Goal: Complete application form

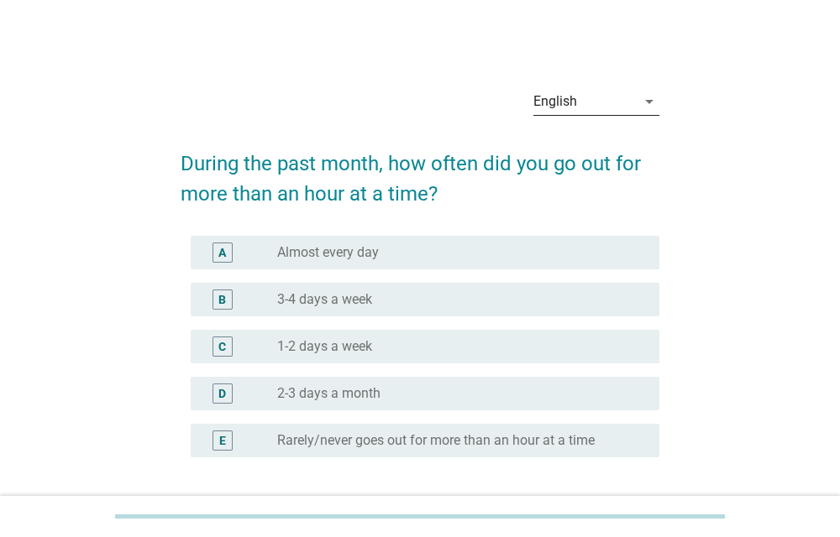
click at [596, 99] on div "English" at bounding box center [584, 101] width 102 height 27
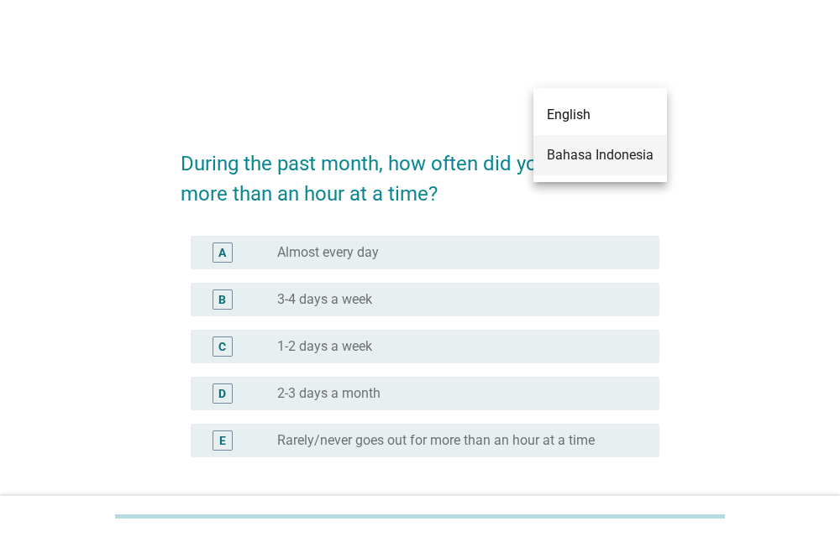
click at [583, 155] on div "Bahasa Indonesia" at bounding box center [600, 155] width 107 height 20
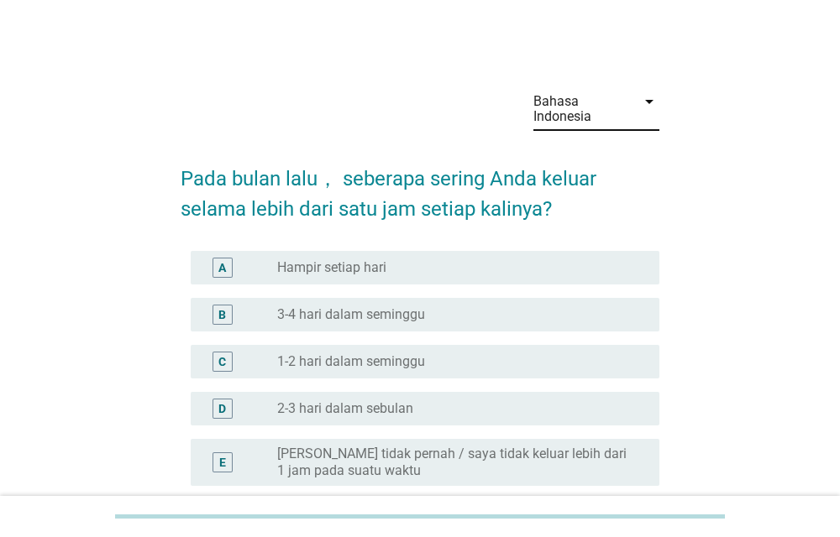
click at [585, 278] on div "A radio_button_unchecked Hampir setiap hari" at bounding box center [425, 268] width 469 height 34
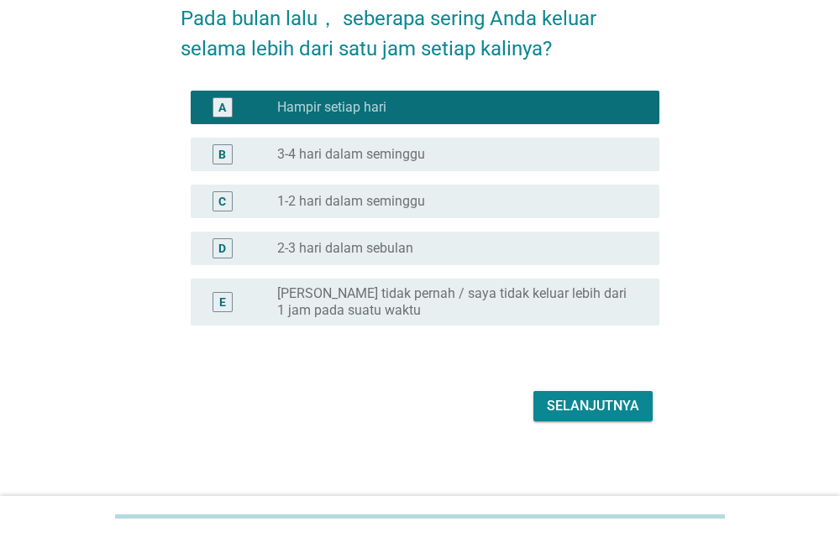
scroll to position [165, 0]
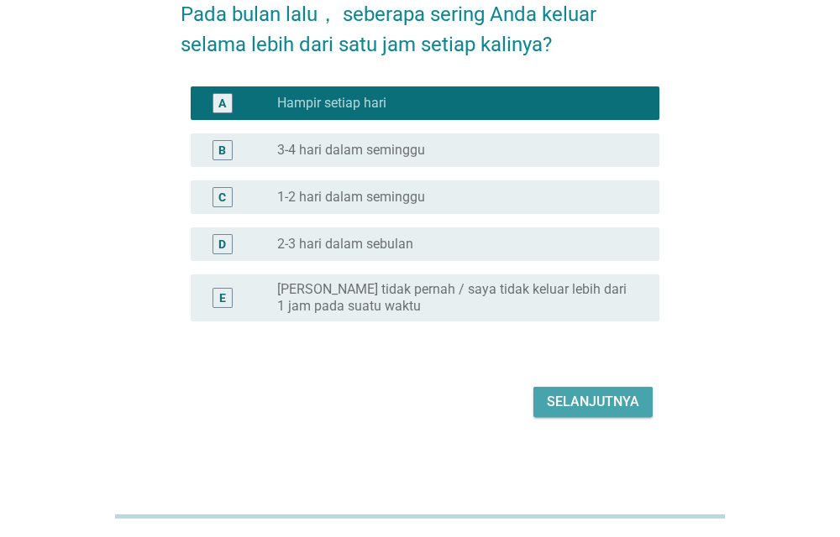
click at [627, 405] on div "Selanjutnya" at bounding box center [593, 402] width 92 height 20
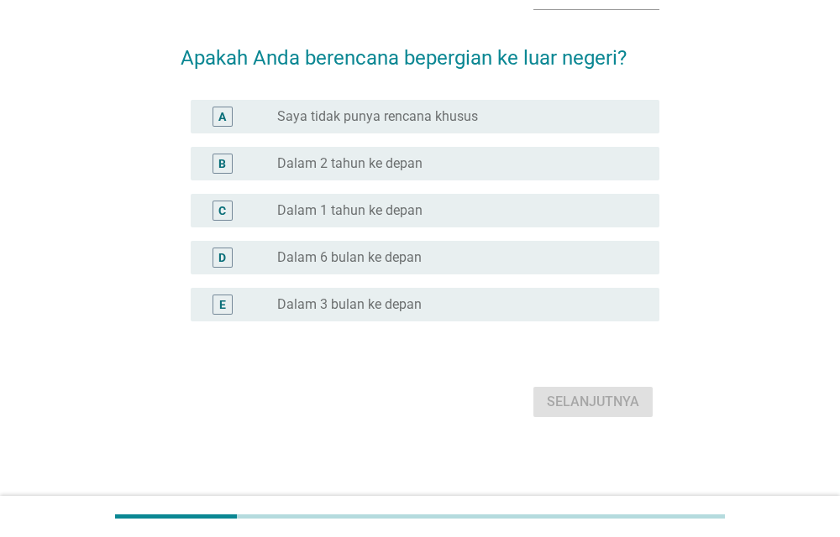
scroll to position [0, 0]
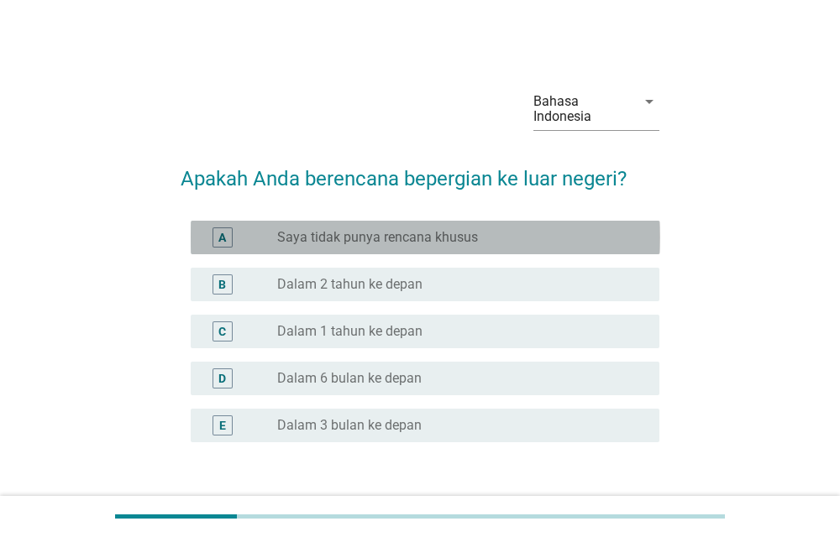
click at [378, 232] on label "Saya tidak punya rencana khusus" at bounding box center [377, 237] width 201 height 17
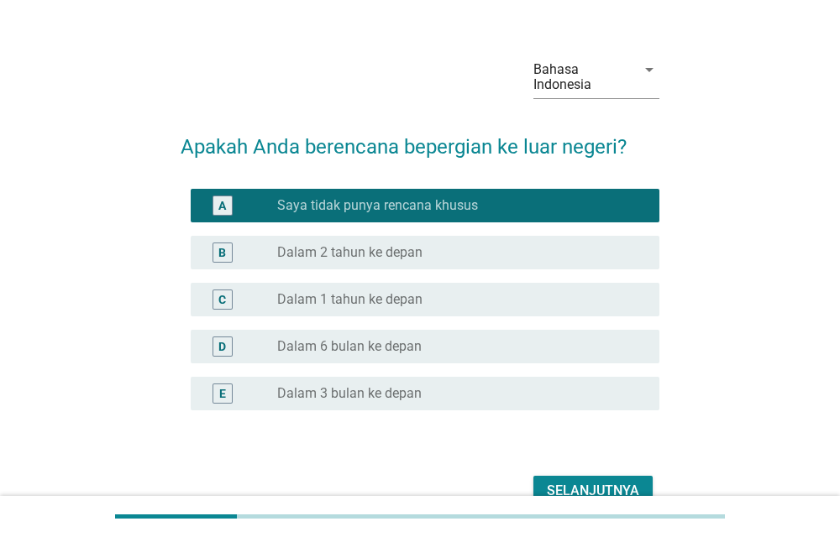
scroll to position [33, 0]
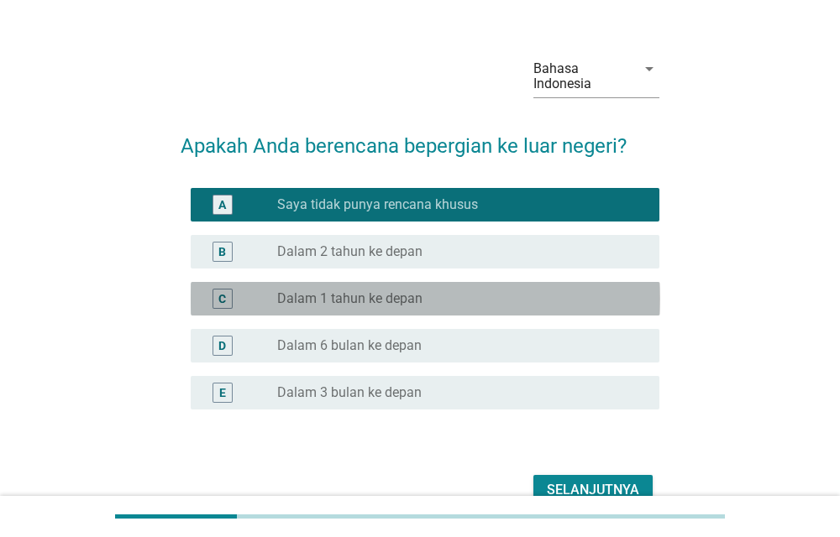
click at [507, 301] on div "radio_button_unchecked Dalam 1 tahun ke depan" at bounding box center [454, 299] width 355 height 17
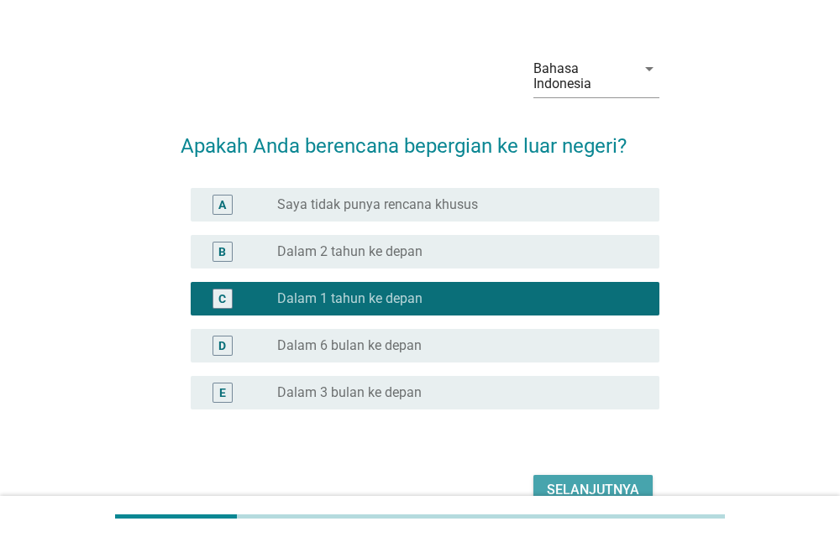
click at [589, 490] on div "Selanjutnya" at bounding box center [593, 490] width 92 height 20
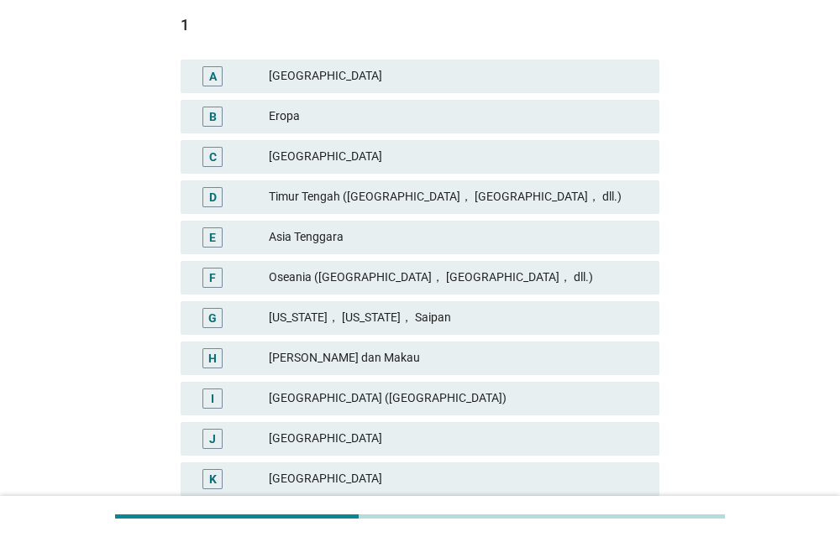
scroll to position [263, 0]
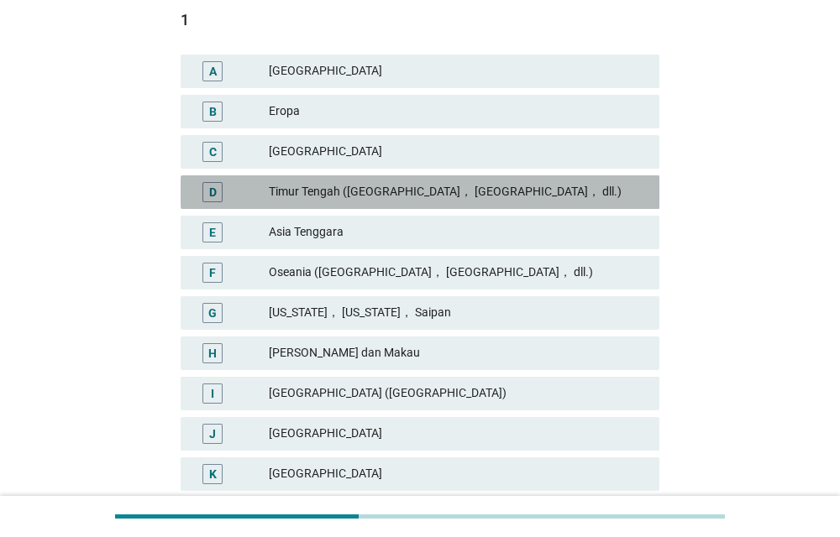
click at [566, 191] on div "Timur Tengah ([GEOGRAPHIC_DATA]， [GEOGRAPHIC_DATA]， dll.)" at bounding box center [457, 192] width 377 height 20
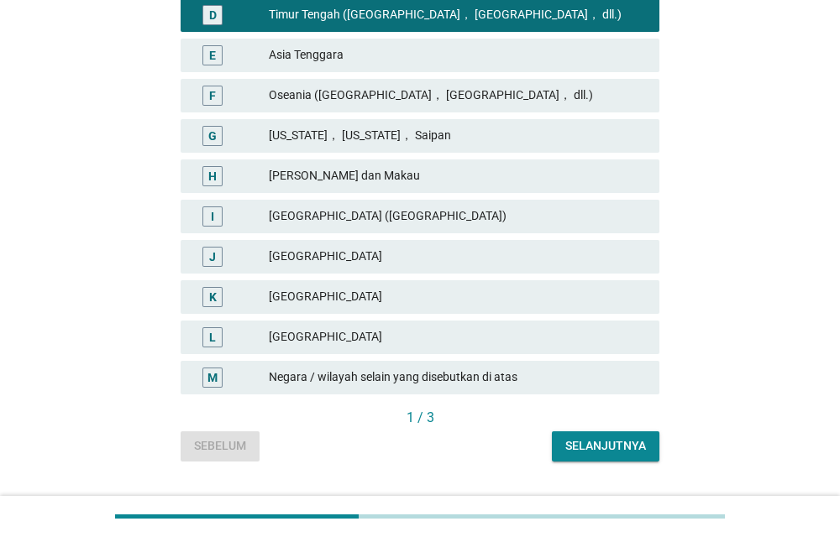
scroll to position [479, 0]
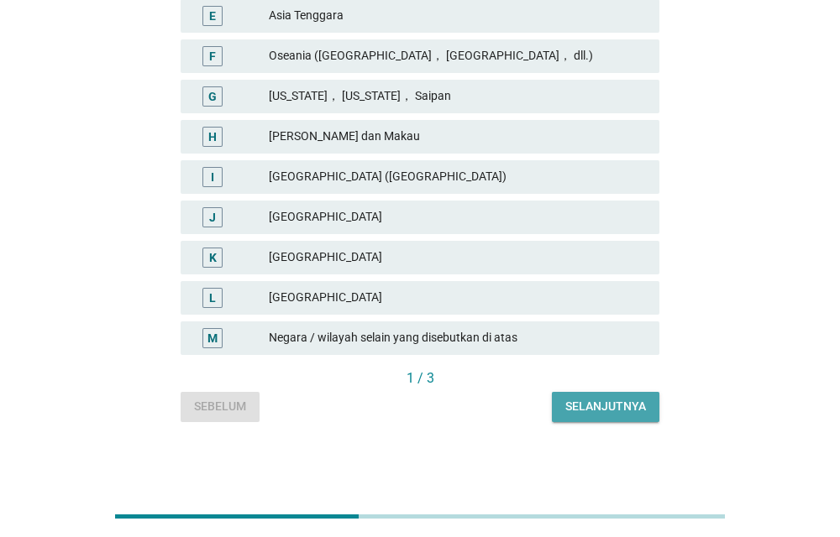
click at [636, 407] on div "Selanjutnya" at bounding box center [605, 407] width 81 height 18
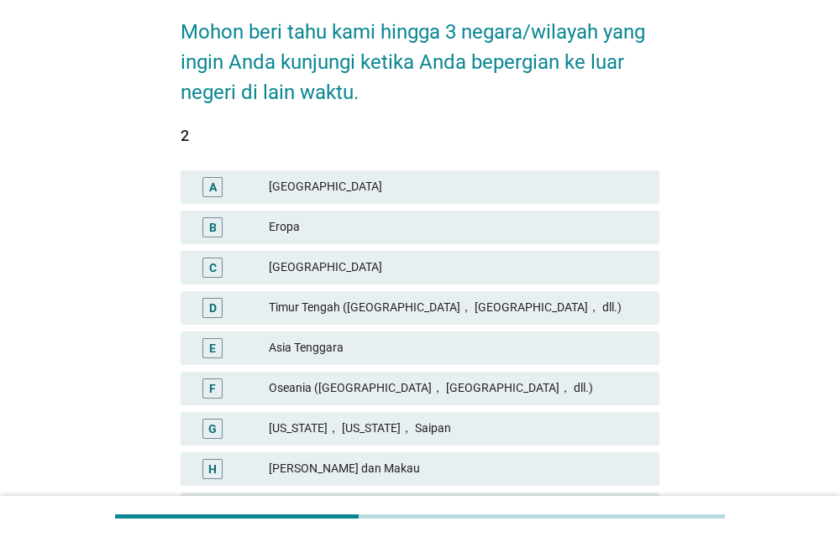
scroll to position [149, 0]
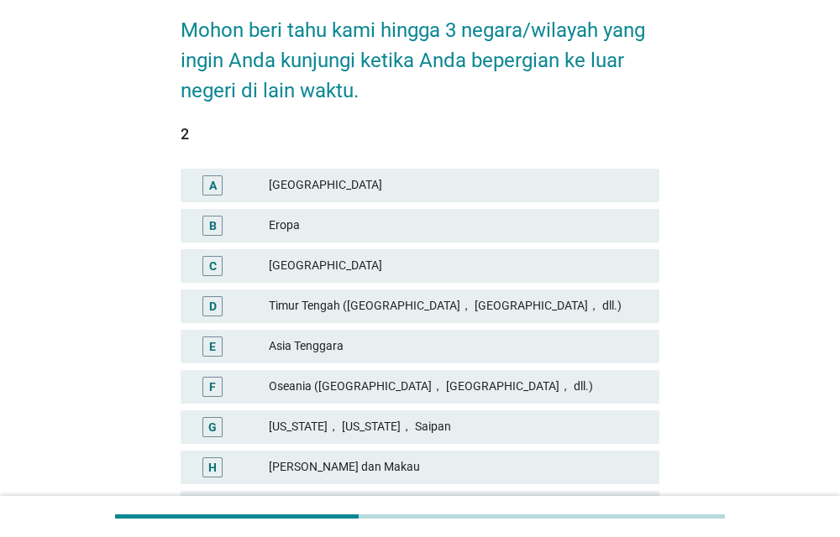
click at [602, 308] on div "Timur Tengah ([GEOGRAPHIC_DATA]， [GEOGRAPHIC_DATA]， dll.)" at bounding box center [457, 306] width 377 height 20
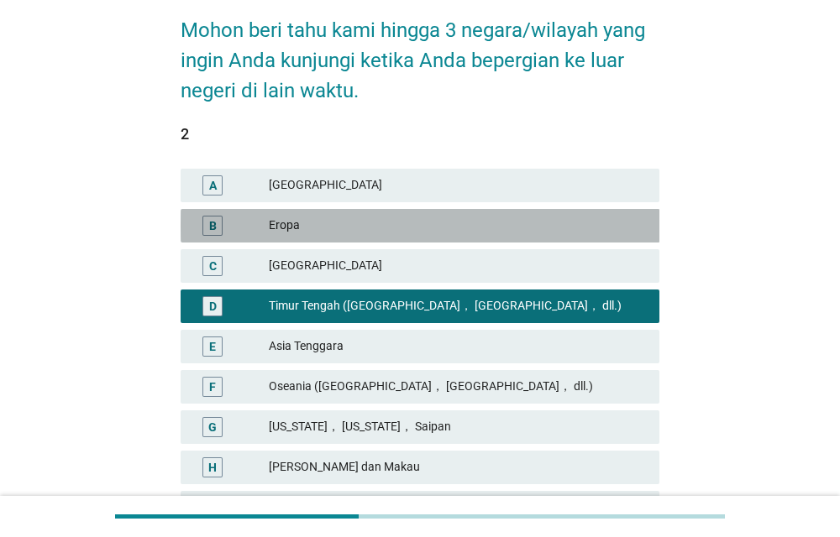
click at [572, 226] on div "Eropa" at bounding box center [457, 226] width 377 height 20
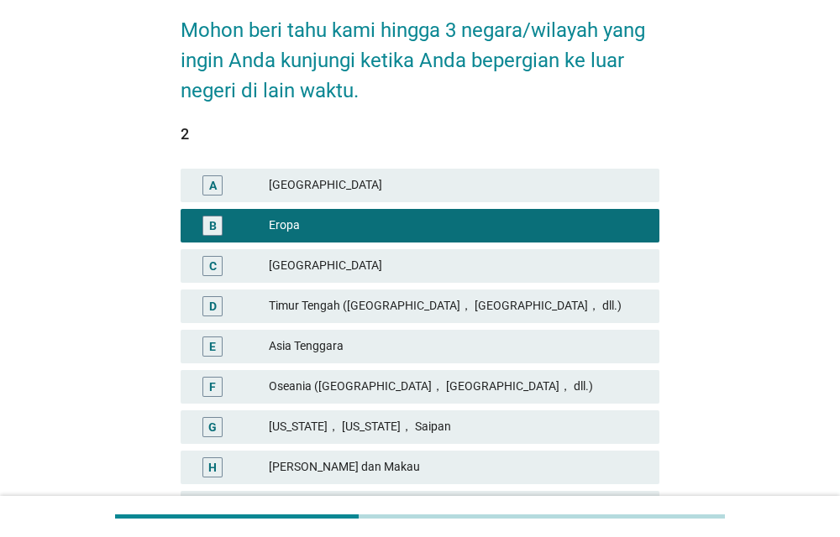
click at [617, 304] on div "Timur Tengah ([GEOGRAPHIC_DATA]， [GEOGRAPHIC_DATA]， dll.)" at bounding box center [457, 306] width 377 height 20
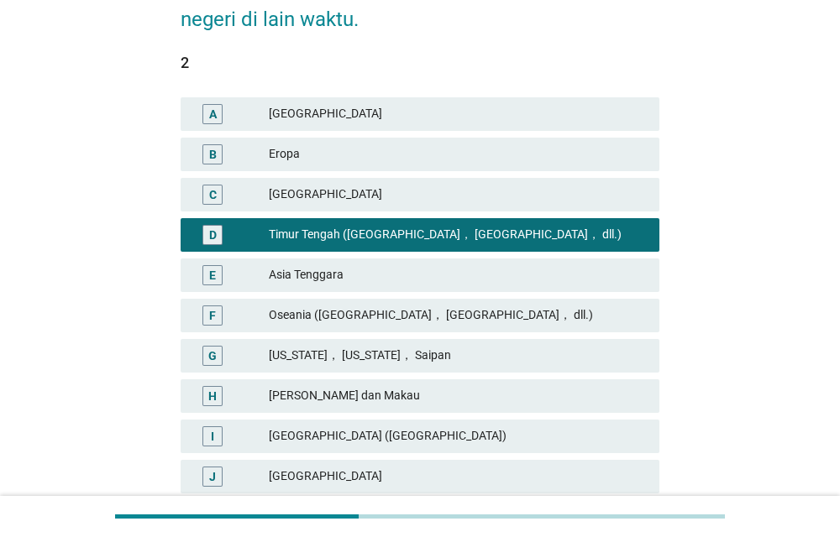
scroll to position [231, 0]
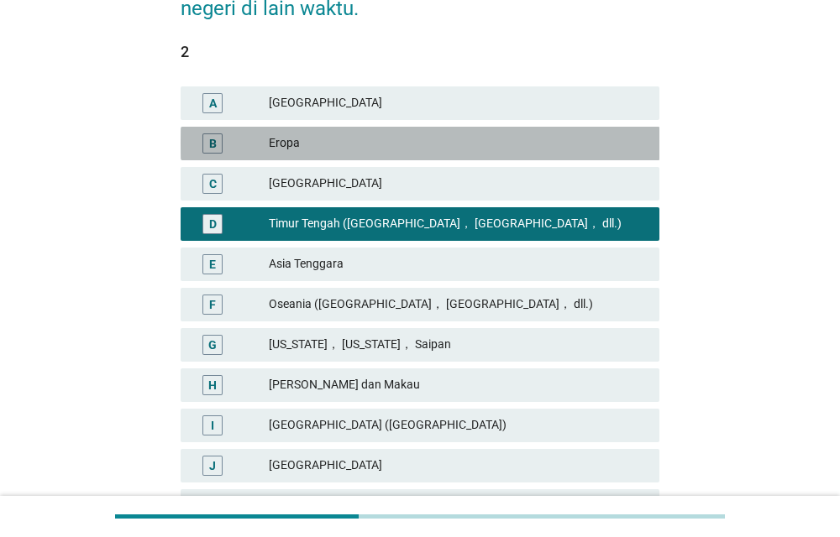
click at [503, 152] on div "Eropa" at bounding box center [457, 144] width 377 height 20
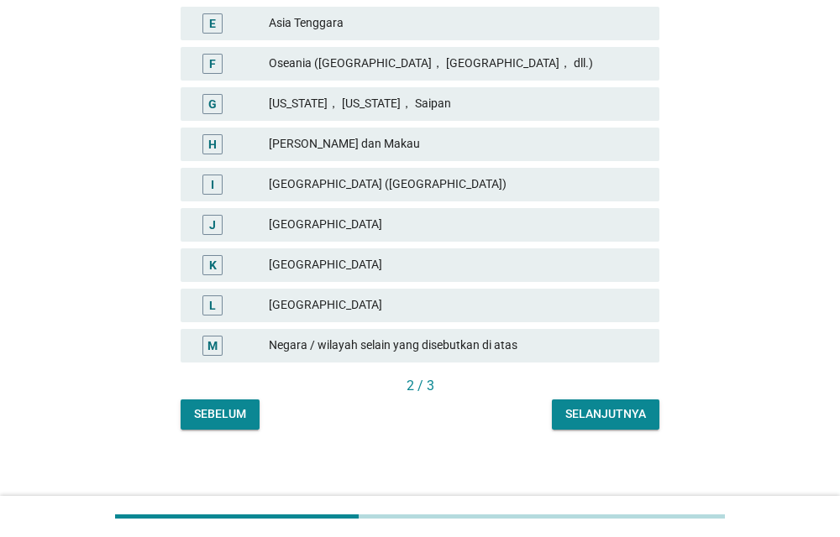
scroll to position [479, 0]
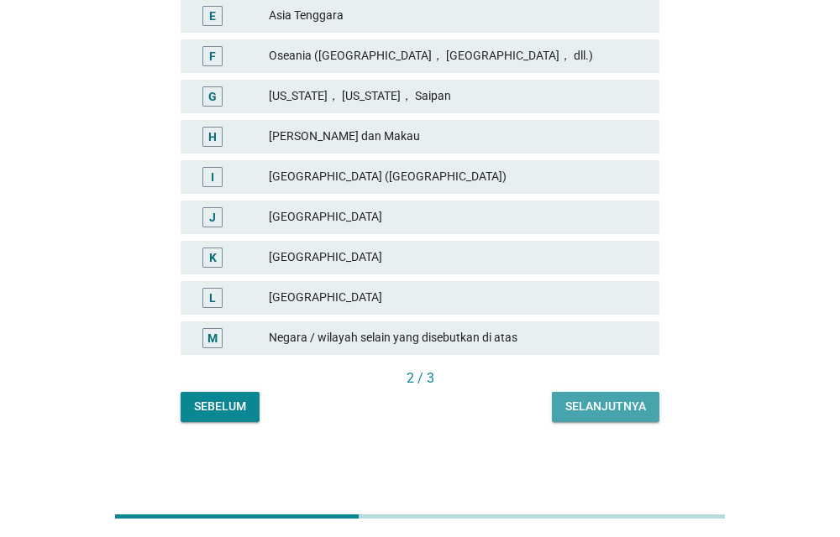
click at [613, 417] on button "Selanjutnya" at bounding box center [605, 407] width 107 height 30
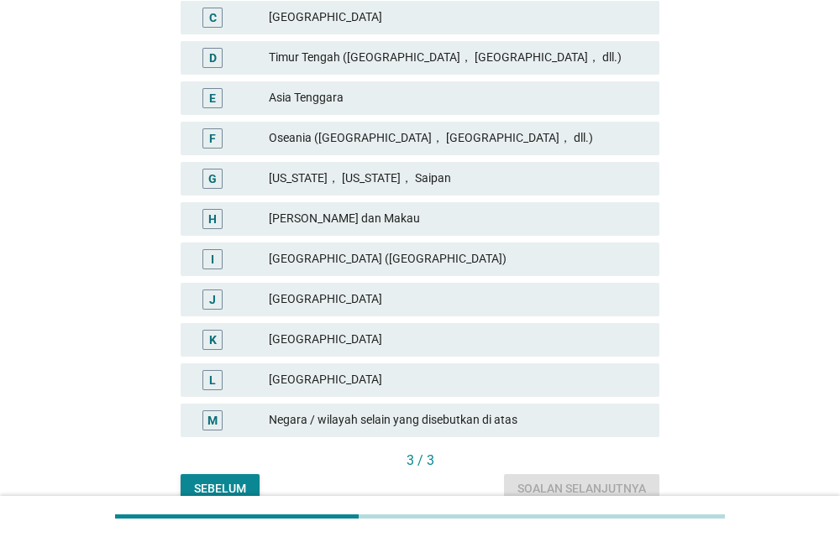
scroll to position [401, 0]
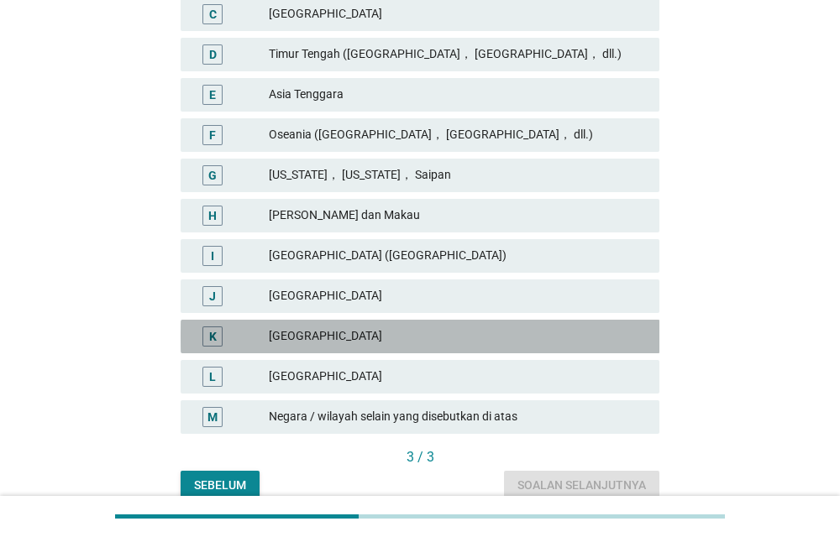
click at [551, 339] on div "[GEOGRAPHIC_DATA]" at bounding box center [457, 337] width 377 height 20
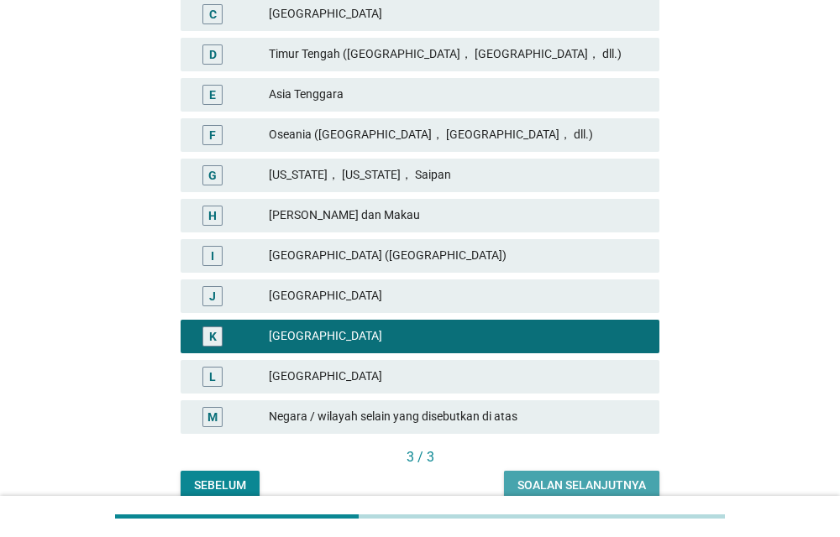
click at [563, 477] on button "Soalan selanjutnya" at bounding box center [581, 486] width 155 height 30
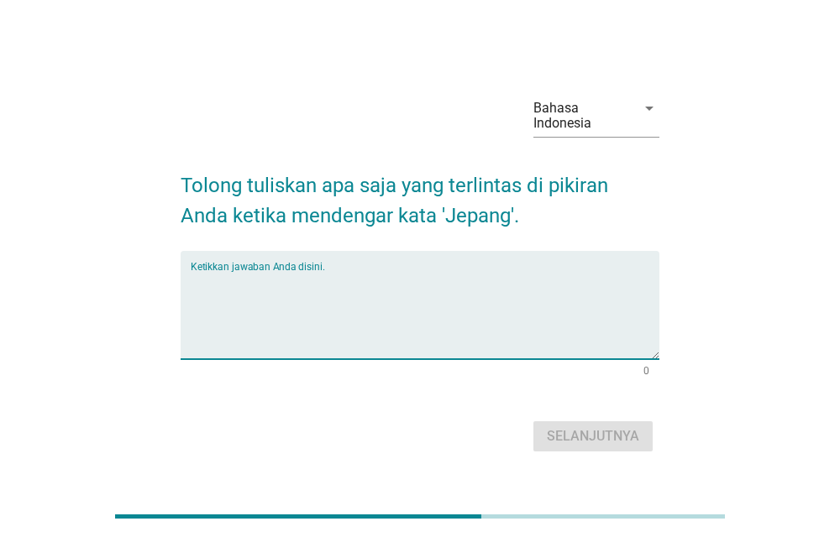
click at [605, 299] on textarea "Ketikkan jawaban Anda disini." at bounding box center [425, 315] width 469 height 88
type textarea "M"
type textarea "S"
type textarea "Budaya"
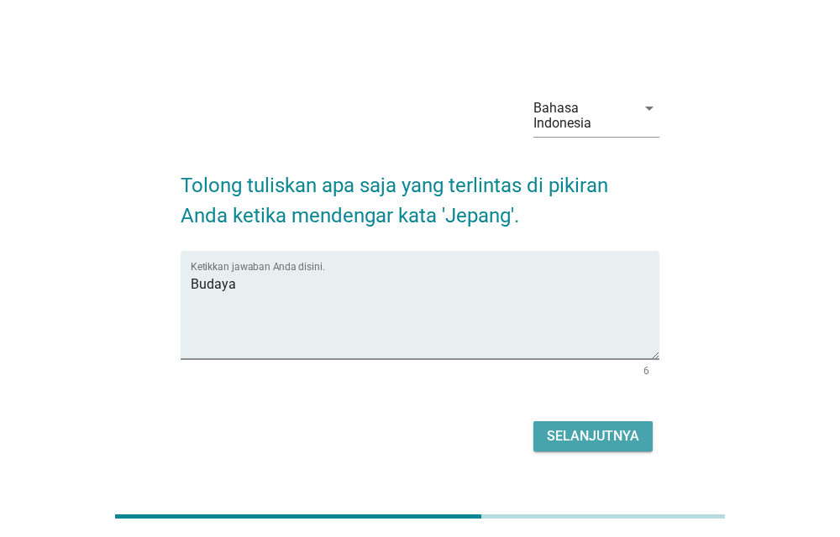
click at [621, 437] on div "Selanjutnya" at bounding box center [593, 437] width 92 height 20
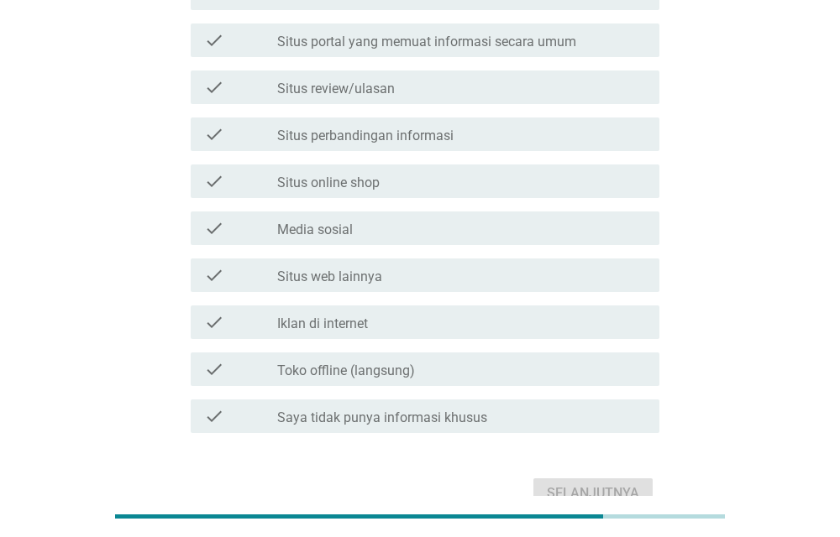
scroll to position [563, 0]
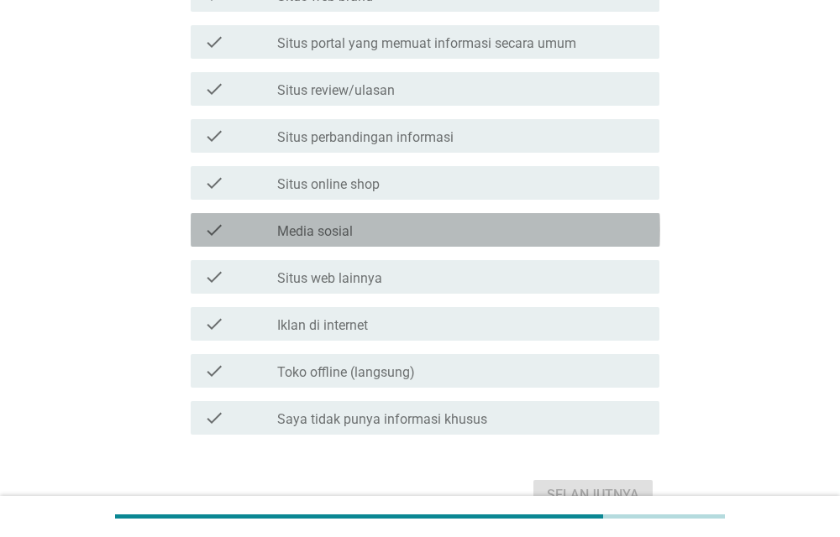
click at [446, 230] on div "check_box_outline_blank Media sosial" at bounding box center [461, 230] width 369 height 20
